Goal: Check status: Check status

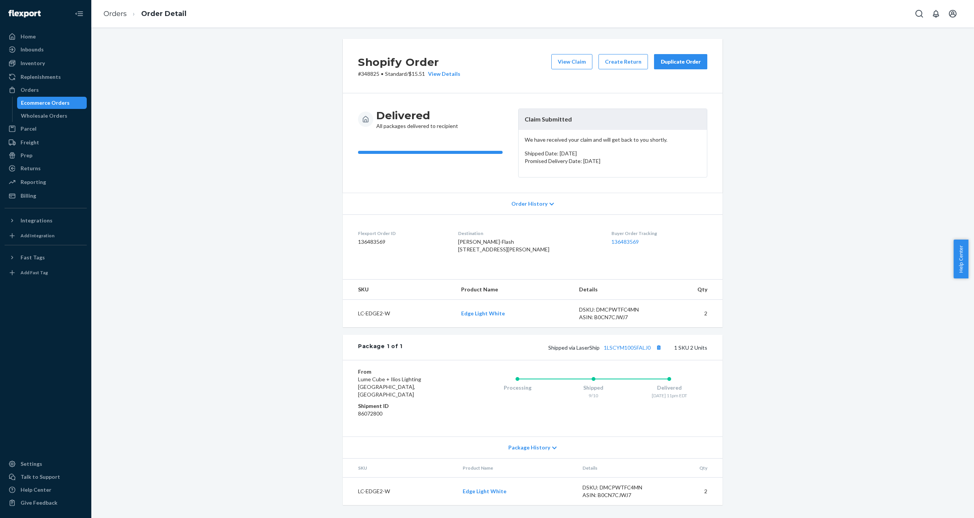
scroll to position [3, 0]
click at [47, 40] on div "Home" at bounding box center [45, 36] width 81 height 11
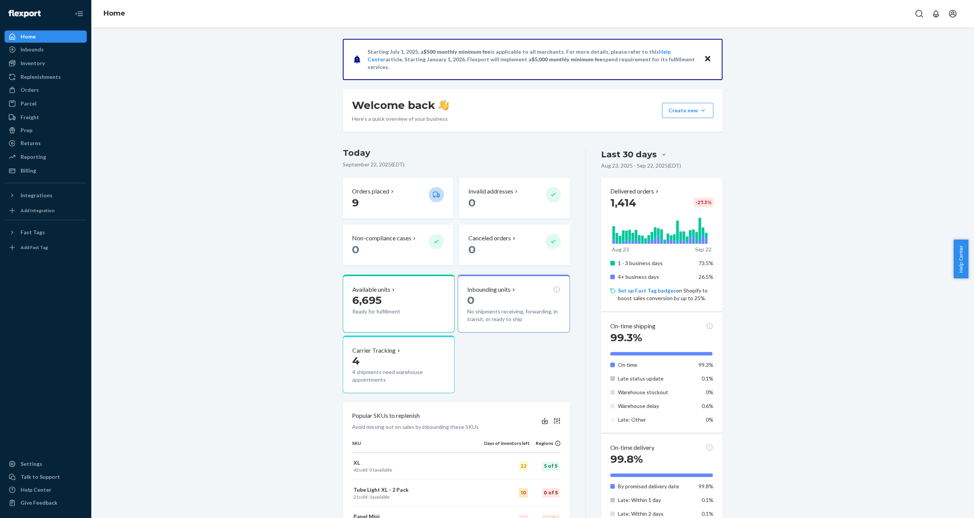
scroll to position [229, 0]
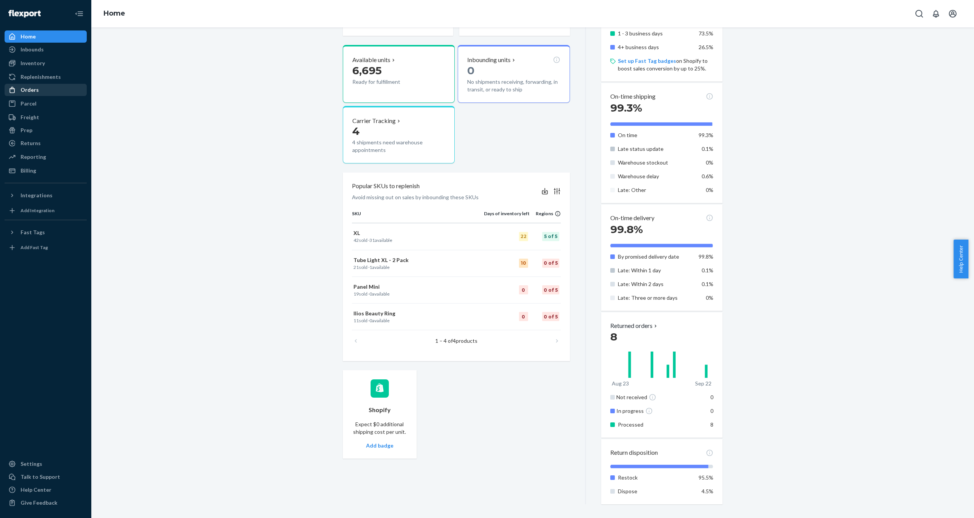
click at [43, 86] on div "Orders" at bounding box center [45, 89] width 81 height 11
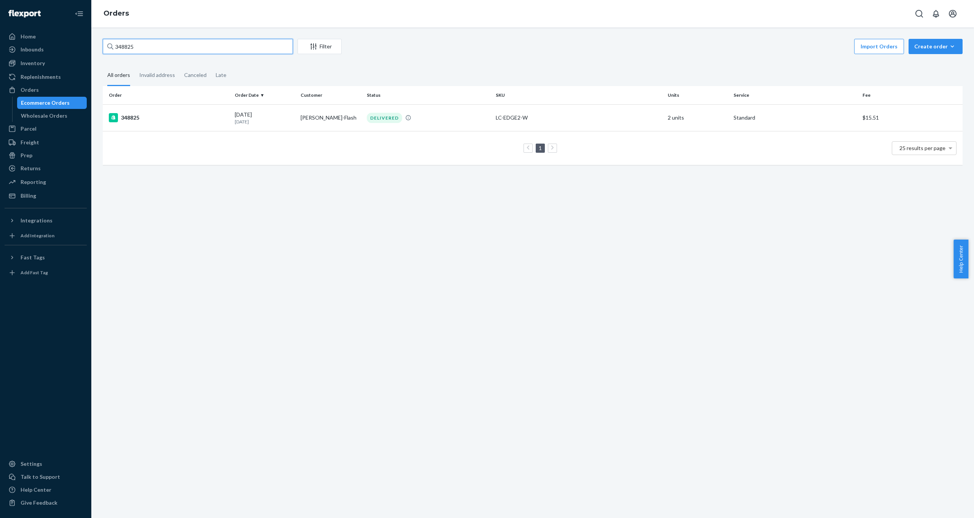
click at [149, 46] on input "348825" at bounding box center [198, 46] width 190 height 15
drag, startPoint x: 149, startPoint y: 46, endPoint x: 29, endPoint y: 41, distance: 120.0
click at [40, 45] on div "Home Inbounds Shipping Plans Problems Inventory Products Replenishments Orders …" at bounding box center [487, 259] width 974 height 518
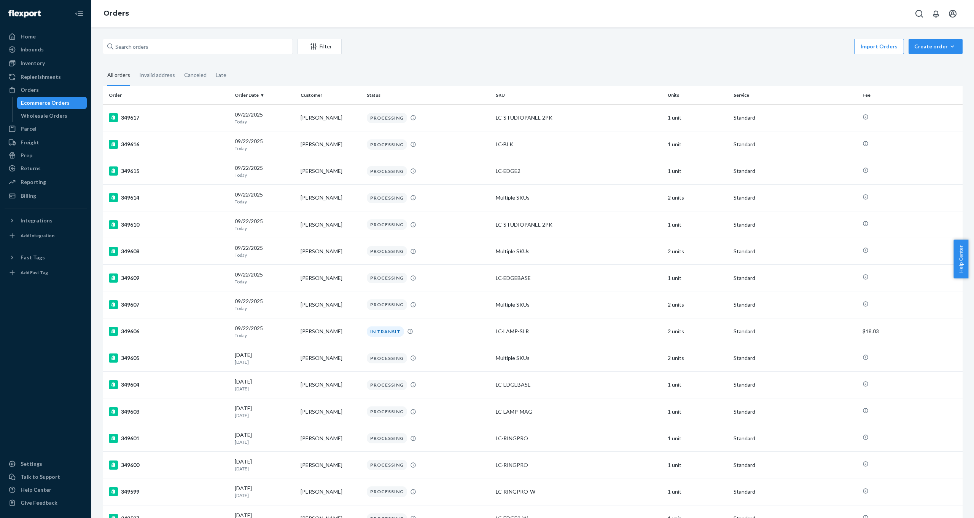
click at [964, 259] on span "Help Center" at bounding box center [961, 258] width 15 height 39
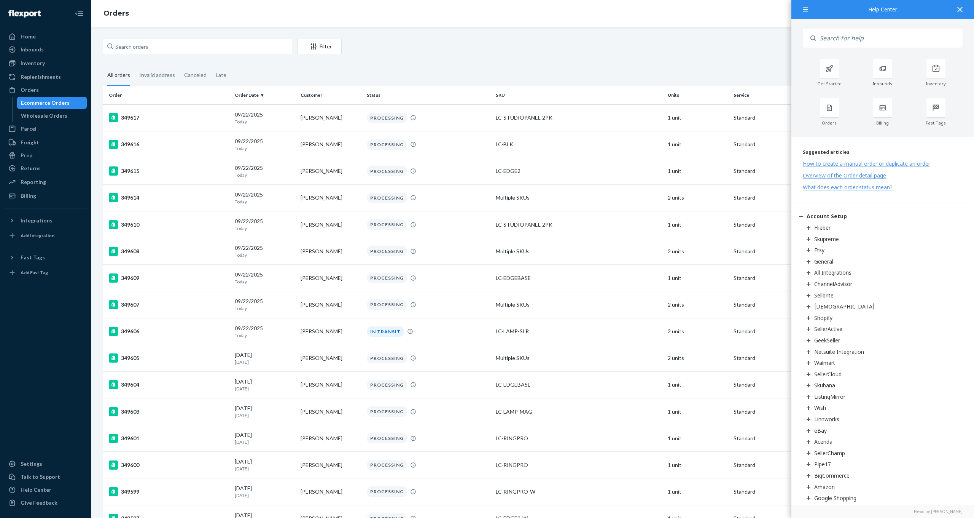
click at [725, 78] on fieldset "All orders Invalid address Canceled Late" at bounding box center [533, 75] width 860 height 21
click at [959, 11] on icon at bounding box center [959, 9] width 5 height 5
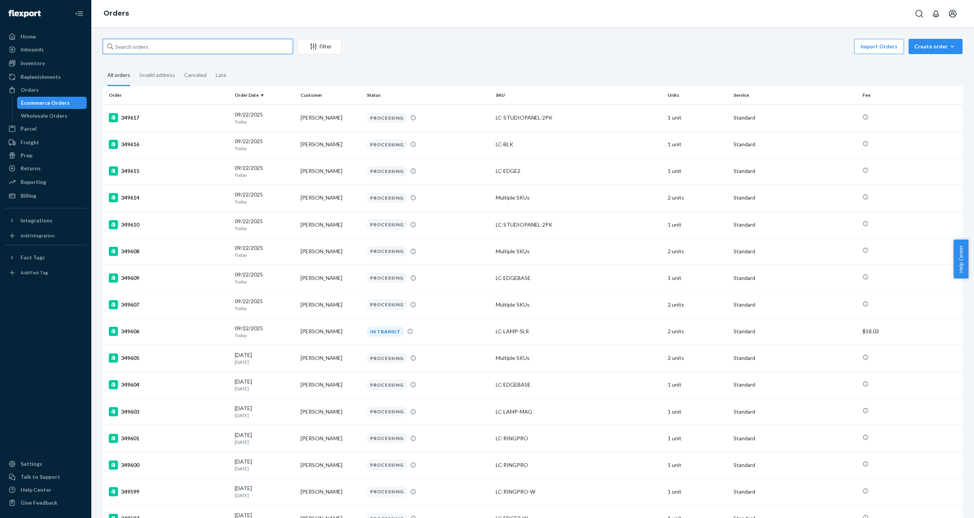
click at [138, 49] on input "text" at bounding box center [198, 46] width 190 height 15
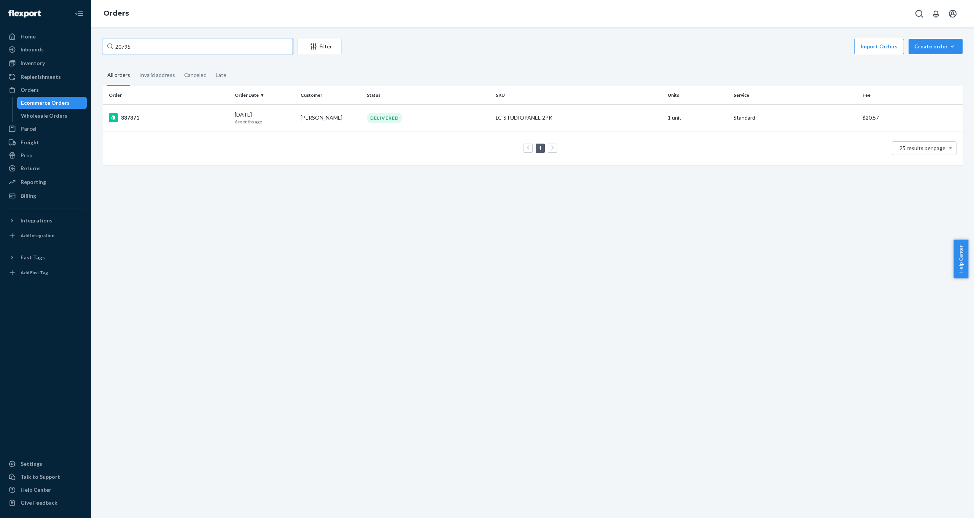
click at [143, 41] on input "20795" at bounding box center [198, 46] width 190 height 15
drag, startPoint x: 153, startPoint y: 43, endPoint x: 60, endPoint y: 41, distance: 93.3
click at [60, 41] on div "Home Inbounds Shipping Plans Problems Inventory Products Replenishments Orders …" at bounding box center [487, 259] width 974 height 518
click at [148, 45] on input "20795" at bounding box center [198, 46] width 190 height 15
drag, startPoint x: 150, startPoint y: 43, endPoint x: 80, endPoint y: 37, distance: 70.3
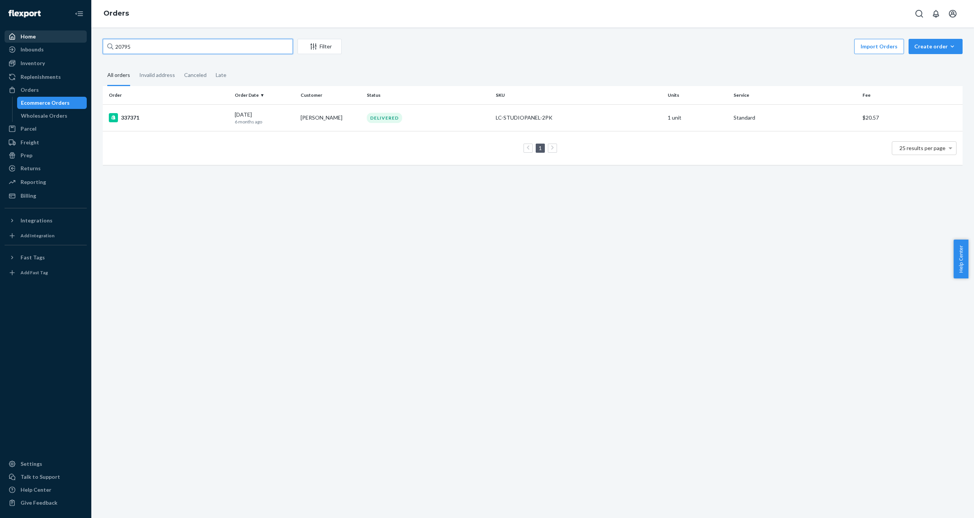
click at [81, 40] on div "Home Inbounds Shipping Plans Problems Inventory Products Replenishments Orders …" at bounding box center [487, 259] width 974 height 518
type input "il20795"
click at [132, 119] on div "IL20795" at bounding box center [169, 117] width 120 height 9
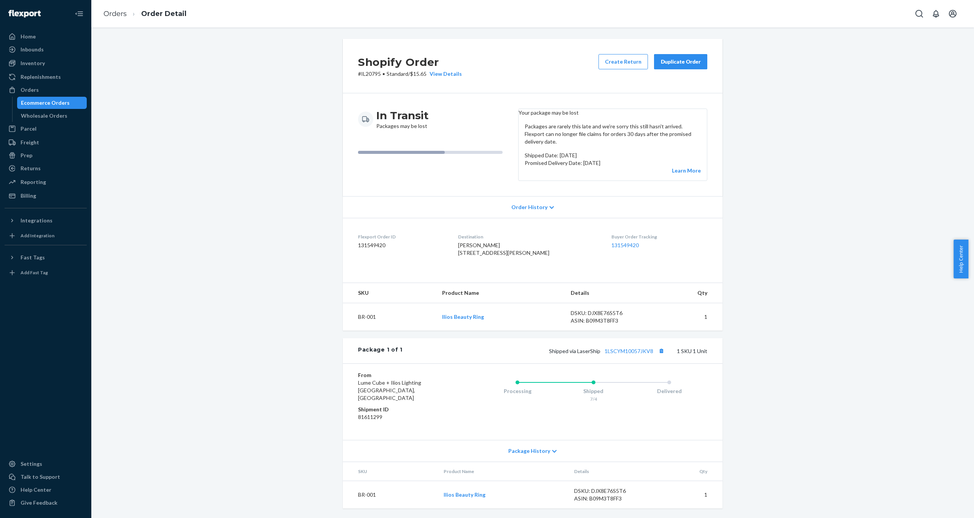
drag, startPoint x: 196, startPoint y: 122, endPoint x: 209, endPoint y: 111, distance: 16.4
click at [197, 121] on div "Shopify Order # IL20795 • Standard / $15.65 View Details Create Return Duplicat…" at bounding box center [532, 278] width 871 height 478
